Goal: Transaction & Acquisition: Purchase product/service

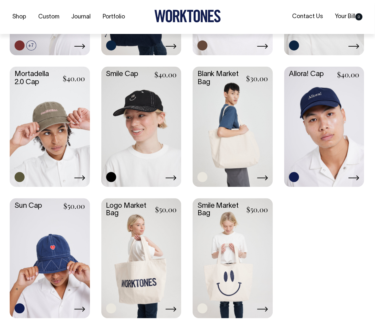
scroll to position [432, 0]
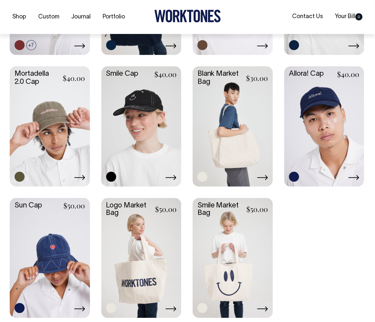
click at [42, 251] on link at bounding box center [50, 257] width 80 height 119
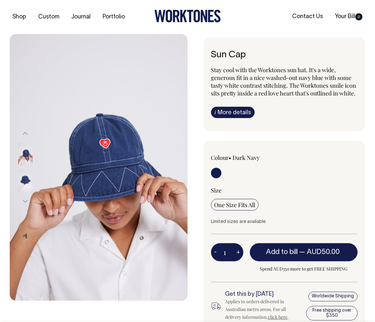
click at [26, 199] on button "Next" at bounding box center [25, 201] width 10 height 15
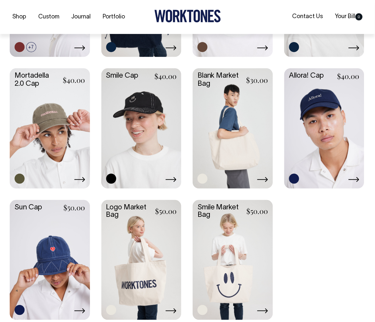
click at [66, 248] on link at bounding box center [50, 259] width 80 height 119
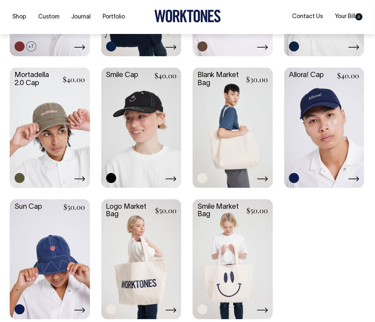
scroll to position [431, 0]
